Goal: Task Accomplishment & Management: Manage account settings

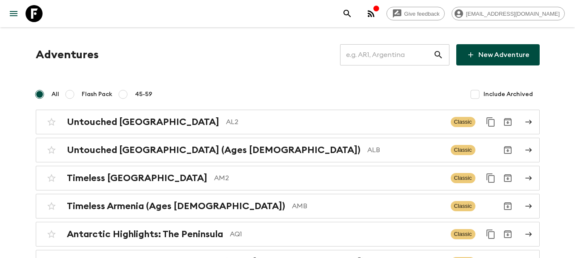
click at [398, 56] on input "text" at bounding box center [386, 55] width 93 height 24
type input "no1"
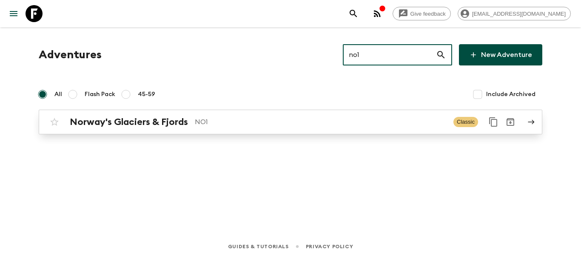
click at [333, 132] on link "Norway's Glaciers & Fjords NO1 Classic" at bounding box center [291, 122] width 504 height 25
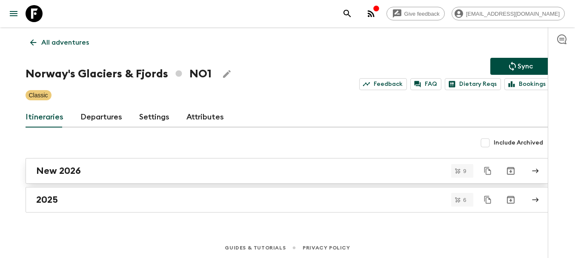
click at [148, 169] on div "New 2026" at bounding box center [279, 170] width 487 height 11
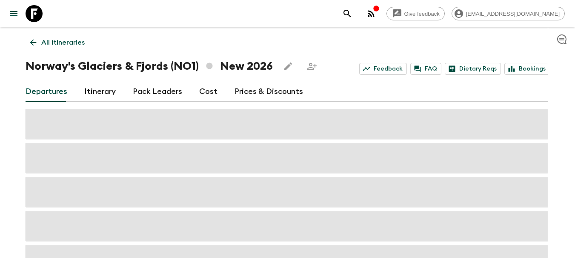
click at [258, 94] on link "Prices & Discounts" at bounding box center [268, 92] width 68 height 20
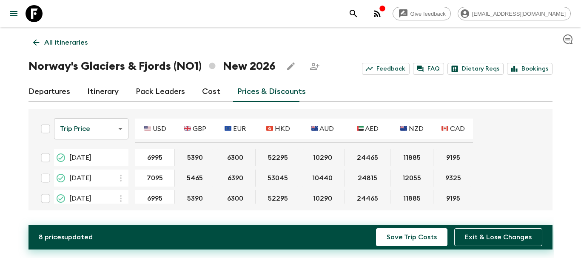
type input "7095"
click at [19, 175] on div "All itineraries Norway's Glaciers & Fjords (NO1) New 2026 Feedback FAQ Dietary …" at bounding box center [290, 119] width 544 height 184
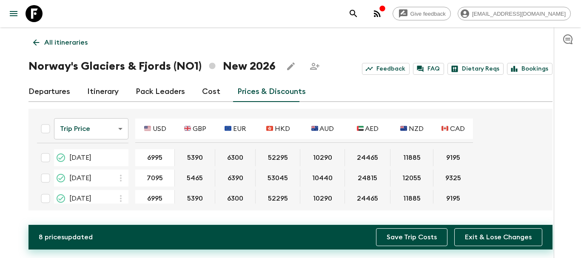
click at [394, 235] on button "Save Trip Costs" at bounding box center [411, 237] width 71 height 18
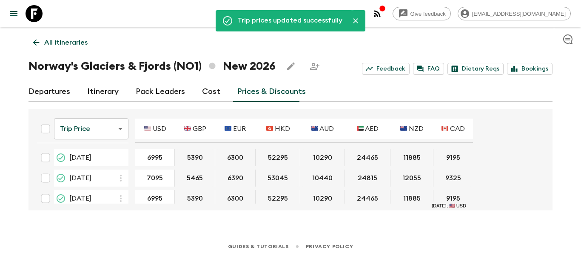
click at [13, 173] on div "Give feedback [EMAIL_ADDRESS][DOMAIN_NAME] Trip prices updated successfully All…" at bounding box center [290, 129] width 581 height 258
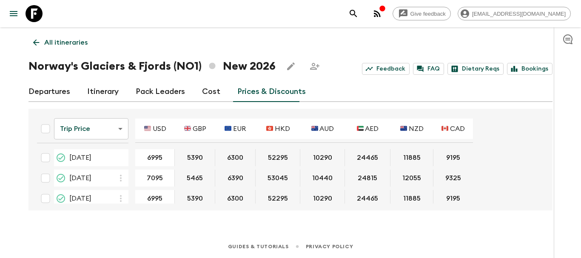
scroll to position [43, 0]
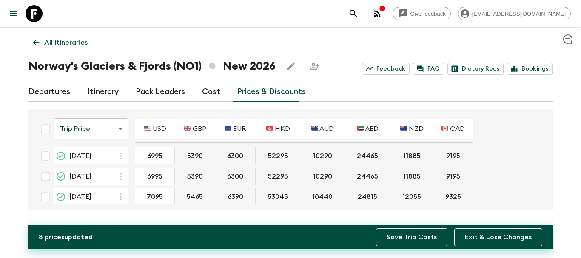
type input "7095"
click at [398, 233] on button "Save Trip Costs" at bounding box center [411, 237] width 71 height 18
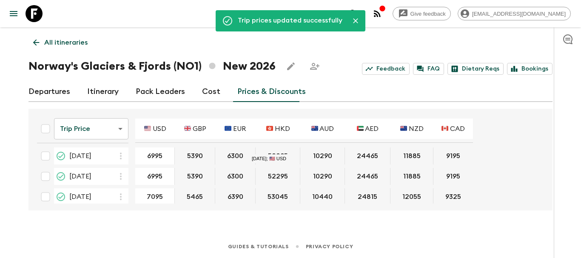
click at [569, 175] on div at bounding box center [567, 142] width 27 height 231
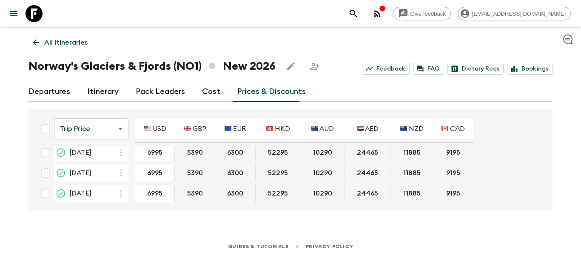
scroll to position [129, 0]
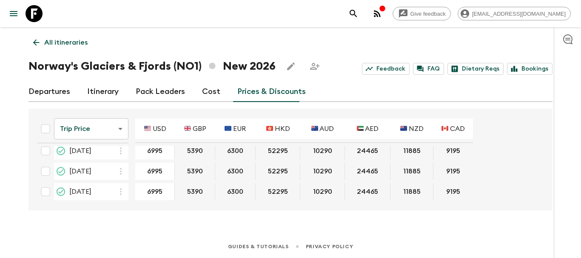
click at [34, 39] on icon at bounding box center [35, 42] width 9 height 9
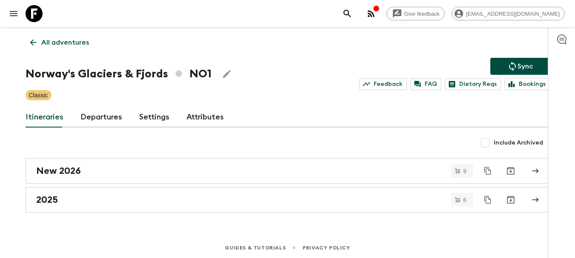
click at [529, 59] on button "Sync" at bounding box center [520, 66] width 60 height 17
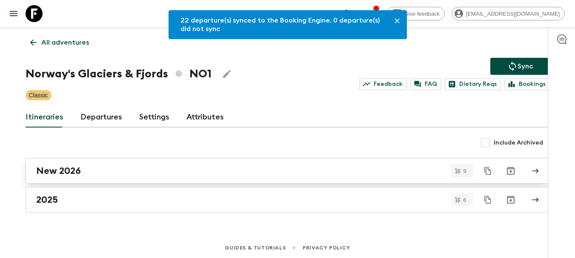
click at [287, 174] on div "New 2026" at bounding box center [279, 170] width 487 height 11
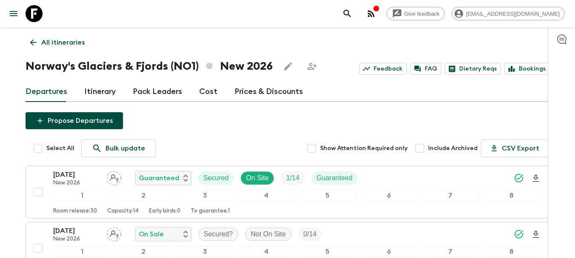
click at [204, 94] on link "Cost" at bounding box center [208, 92] width 18 height 20
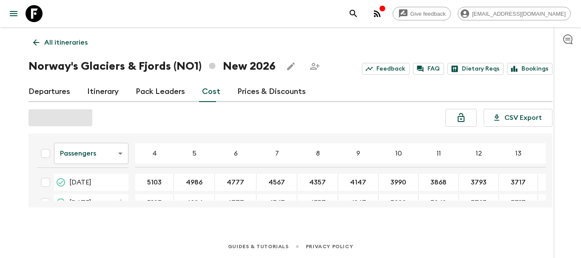
click at [250, 90] on link "Prices & Discounts" at bounding box center [271, 92] width 68 height 20
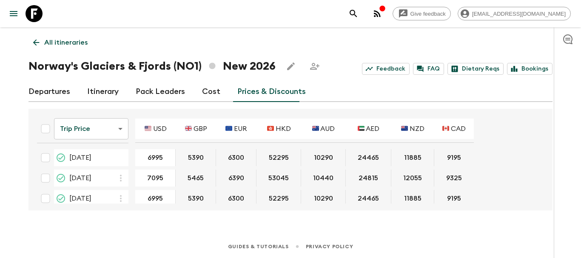
click at [75, 93] on div "Departures Itinerary Pack Leaders Cost Prices & Discounts" at bounding box center [290, 92] width 524 height 20
click at [48, 102] on link "Departures" at bounding box center [49, 92] width 42 height 20
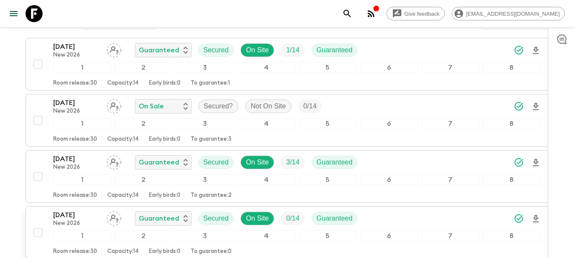
scroll to position [128, 0]
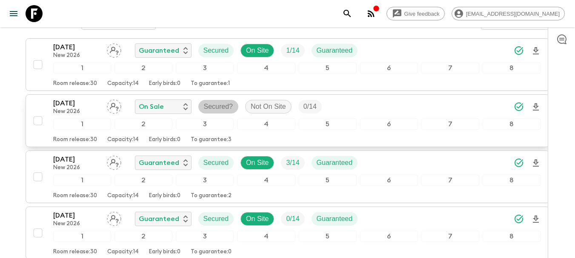
click at [227, 108] on p "Secured?" at bounding box center [218, 107] width 29 height 10
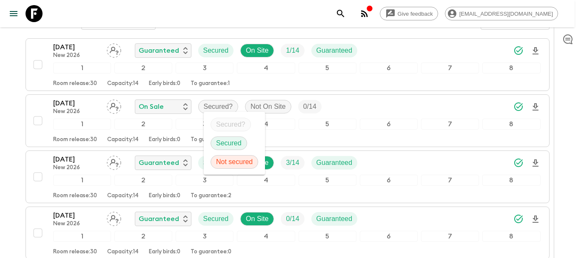
click at [231, 141] on p "Secured" at bounding box center [229, 143] width 26 height 10
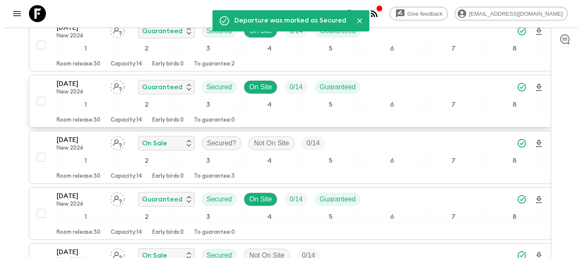
scroll to position [298, 0]
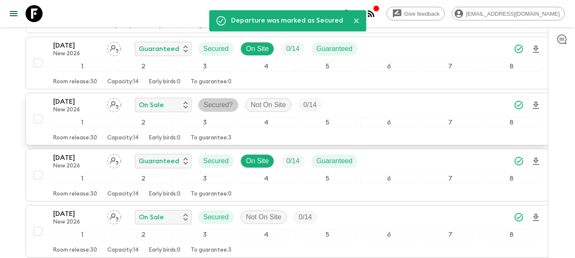
click at [227, 105] on p "Secured?" at bounding box center [218, 105] width 29 height 10
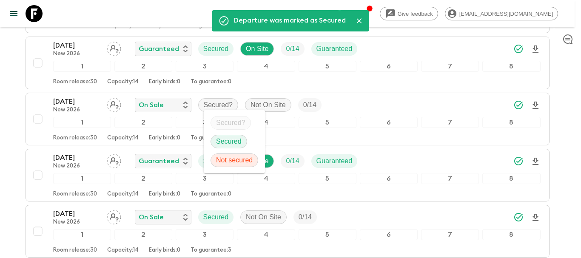
click at [234, 136] on div "Secured" at bounding box center [229, 142] width 37 height 14
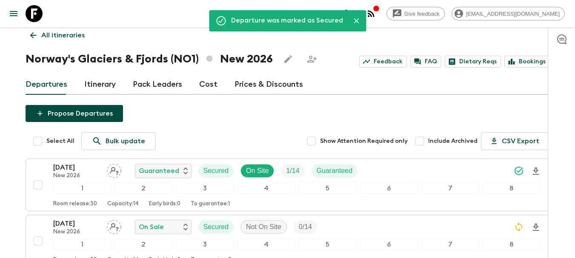
scroll to position [0, 0]
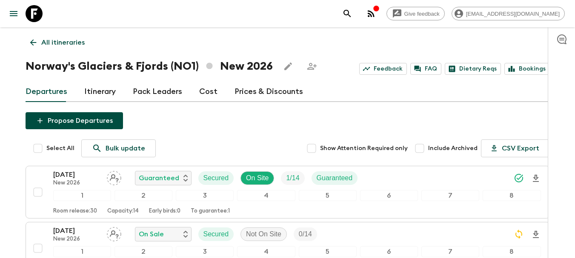
click at [47, 36] on link "All itineraries" at bounding box center [58, 42] width 64 height 17
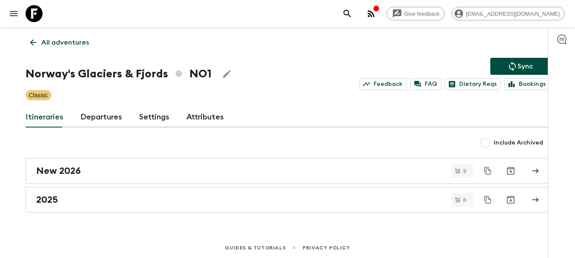
click at [512, 71] on icon "Sync adventure departures to the booking engine" at bounding box center [512, 66] width 10 height 10
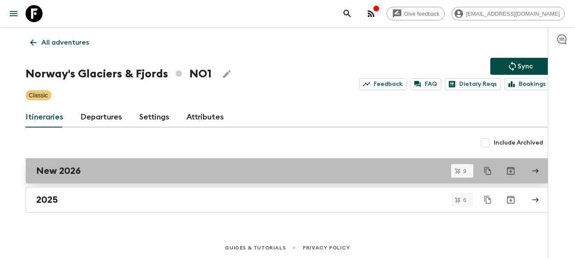
click at [237, 173] on div "New 2026" at bounding box center [279, 170] width 487 height 11
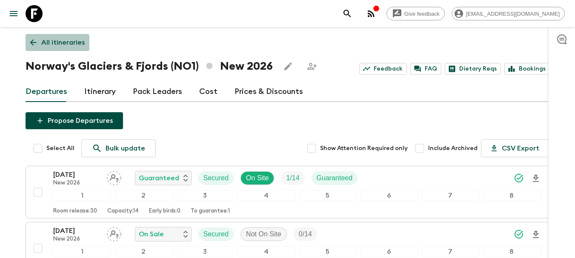
click at [36, 43] on icon at bounding box center [32, 42] width 9 height 9
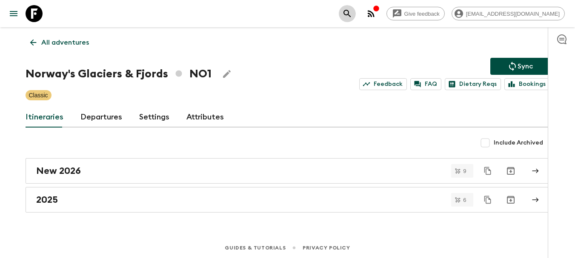
click at [352, 17] on icon "search adventures" at bounding box center [347, 14] width 10 height 10
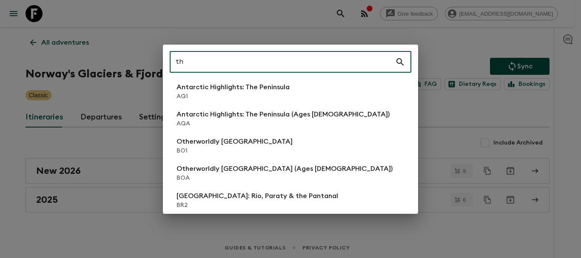
type input "th2"
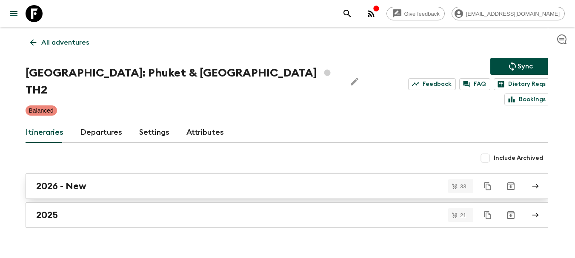
click at [72, 174] on link "2026 - New" at bounding box center [288, 187] width 524 height 26
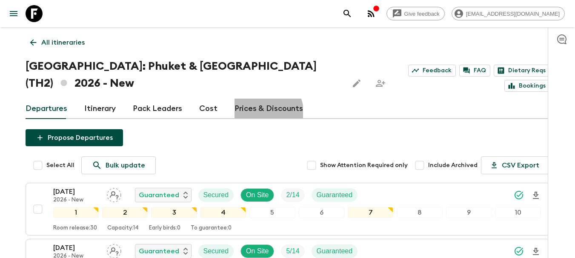
click at [253, 114] on link "Prices & Discounts" at bounding box center [268, 109] width 68 height 20
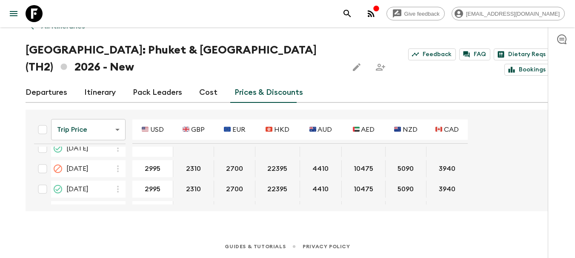
scroll to position [213, 0]
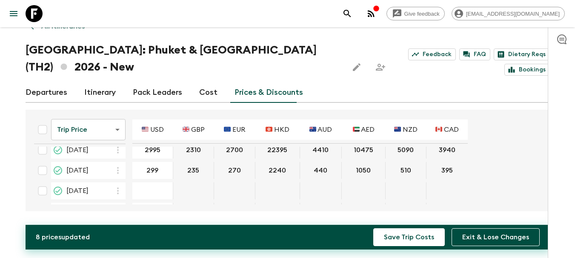
type input "2995"
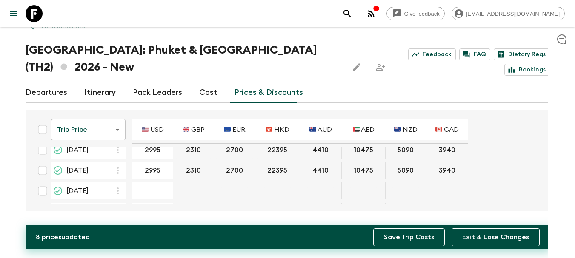
click at [394, 238] on button "Save Trip Costs" at bounding box center [408, 237] width 71 height 18
type input "2995"
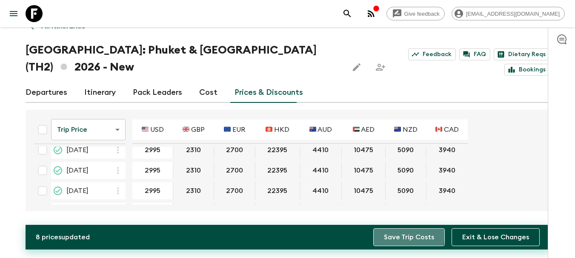
click at [396, 234] on button "Save Trip Costs" at bounding box center [408, 237] width 71 height 18
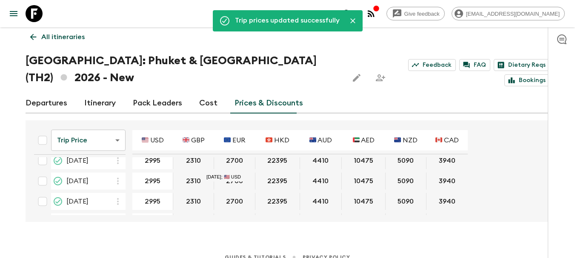
scroll to position [0, 0]
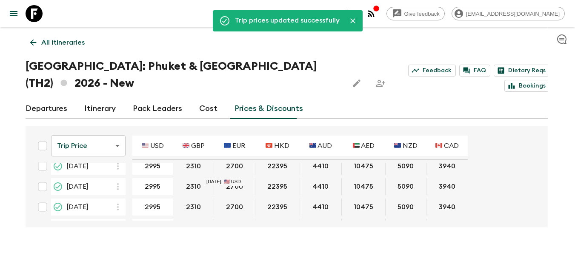
click at [32, 37] on link "All itineraries" at bounding box center [58, 42] width 64 height 17
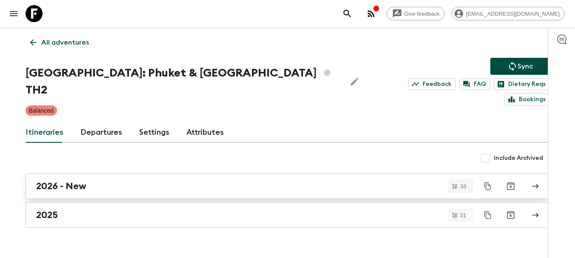
click at [280, 181] on div "2026 - New" at bounding box center [279, 186] width 487 height 11
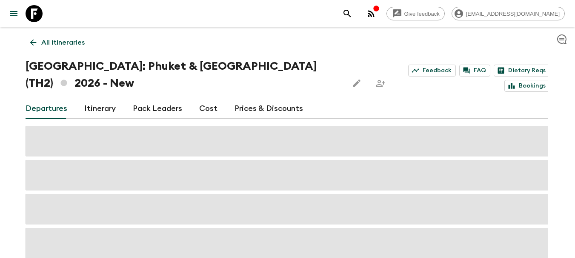
click at [37, 43] on icon at bounding box center [32, 42] width 9 height 9
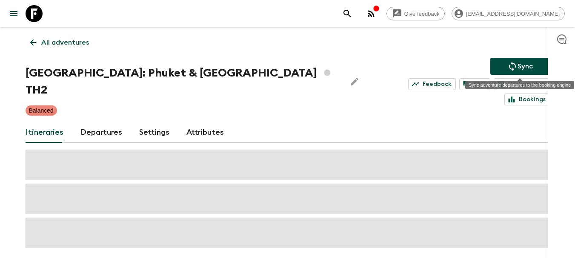
click at [537, 66] on button "Sync" at bounding box center [520, 66] width 60 height 17
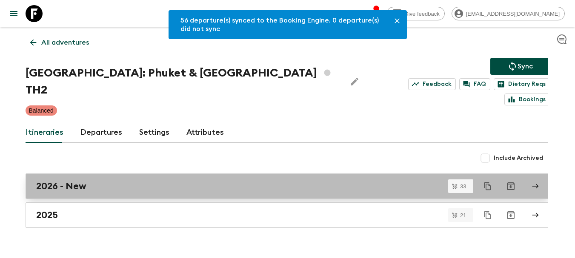
click at [164, 174] on link "2026 - New" at bounding box center [288, 187] width 524 height 26
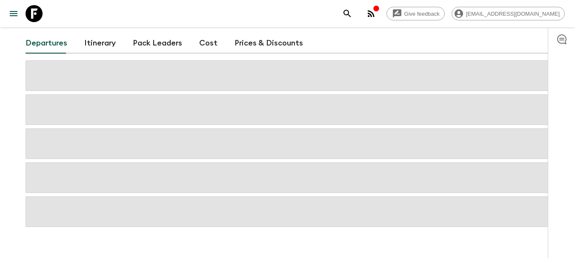
scroll to position [81, 0]
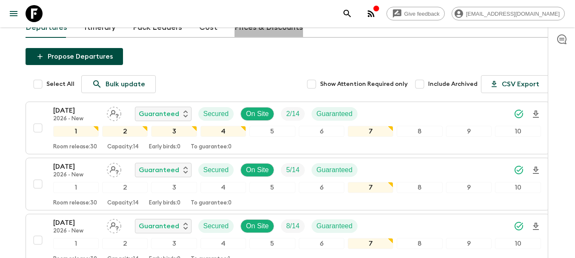
click at [252, 32] on link "Prices & Discounts" at bounding box center [268, 27] width 68 height 20
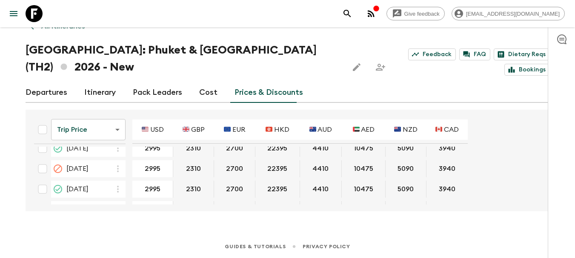
scroll to position [213, 0]
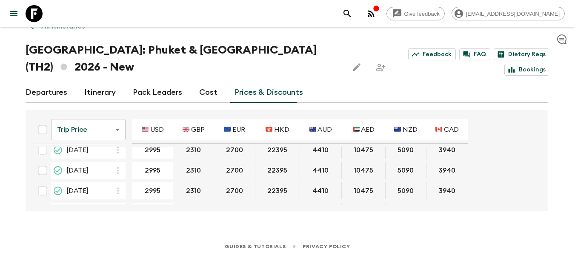
click at [64, 91] on link "Departures" at bounding box center [47, 93] width 42 height 20
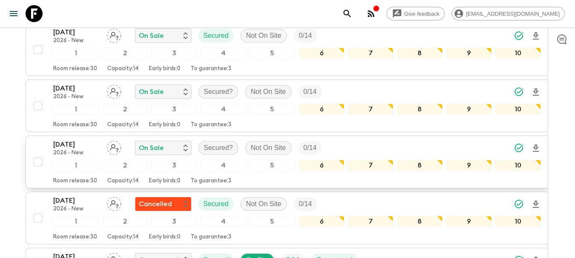
scroll to position [739, 0]
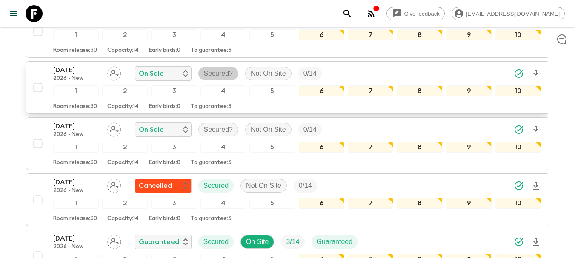
click at [214, 71] on p "Secured?" at bounding box center [218, 73] width 29 height 10
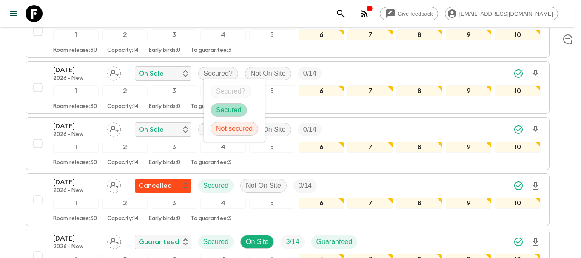
click at [224, 106] on p "Secured" at bounding box center [229, 110] width 26 height 10
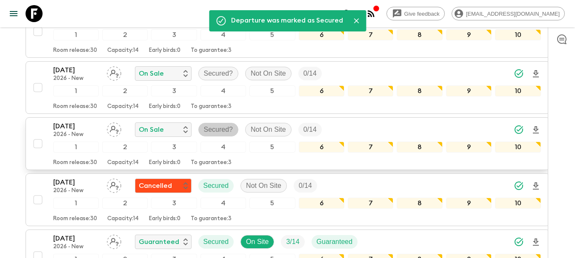
click at [213, 125] on p "Secured?" at bounding box center [218, 130] width 29 height 10
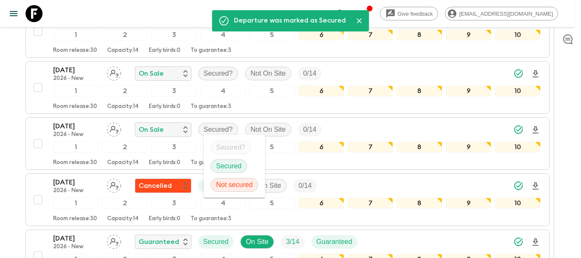
click at [224, 165] on p "Secured" at bounding box center [229, 166] width 26 height 10
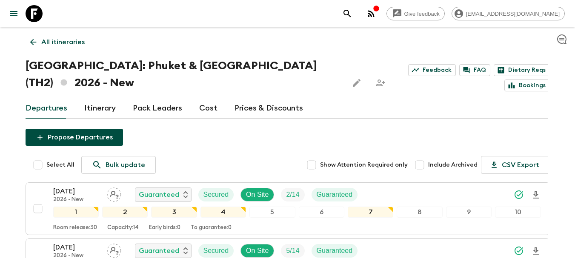
scroll to position [0, 0]
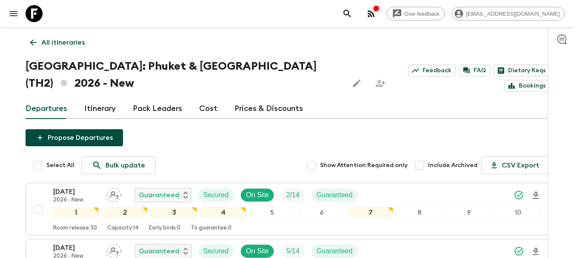
click at [31, 48] on link "All itineraries" at bounding box center [58, 42] width 64 height 17
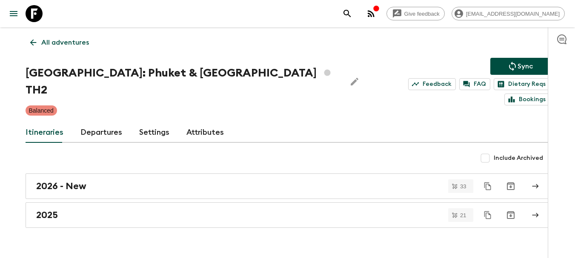
click at [538, 62] on button "Sync" at bounding box center [520, 66] width 60 height 17
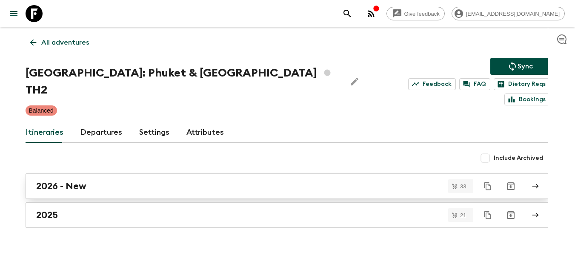
click at [210, 181] on div "2026 - New" at bounding box center [279, 186] width 487 height 11
